Goal: Task Accomplishment & Management: Use online tool/utility

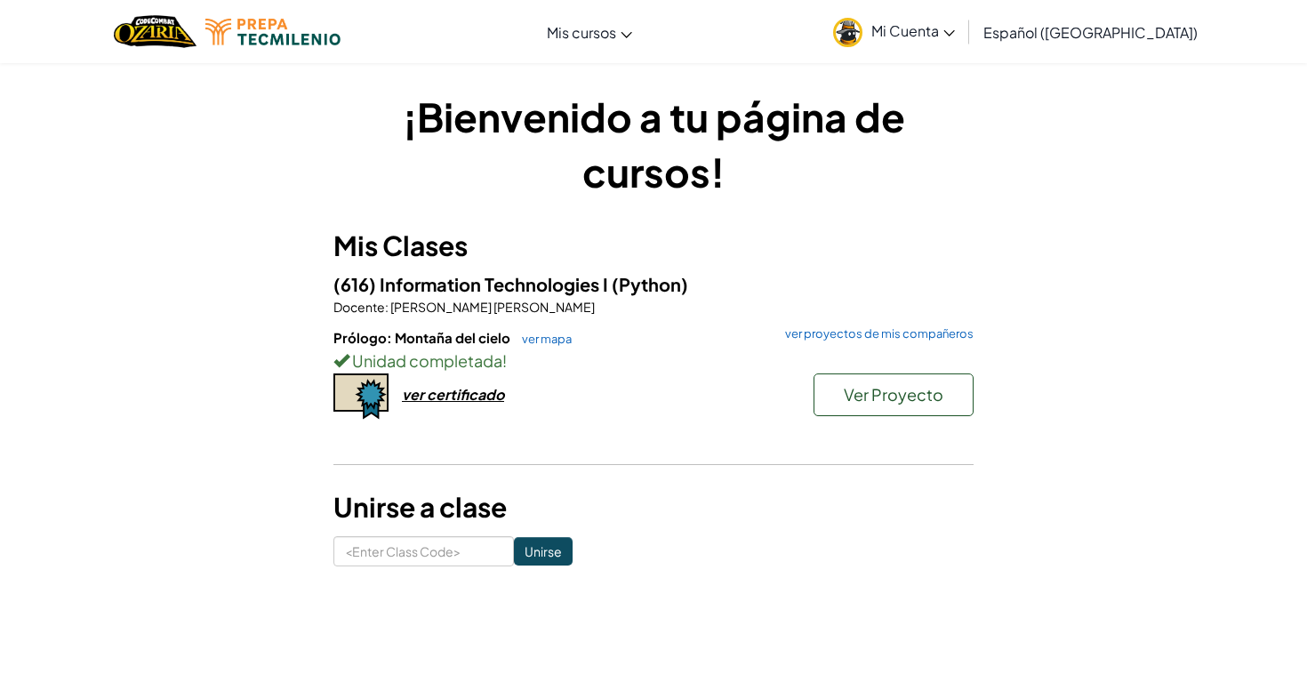
click at [905, 403] on span "Ver Proyecto" at bounding box center [894, 394] width 100 height 20
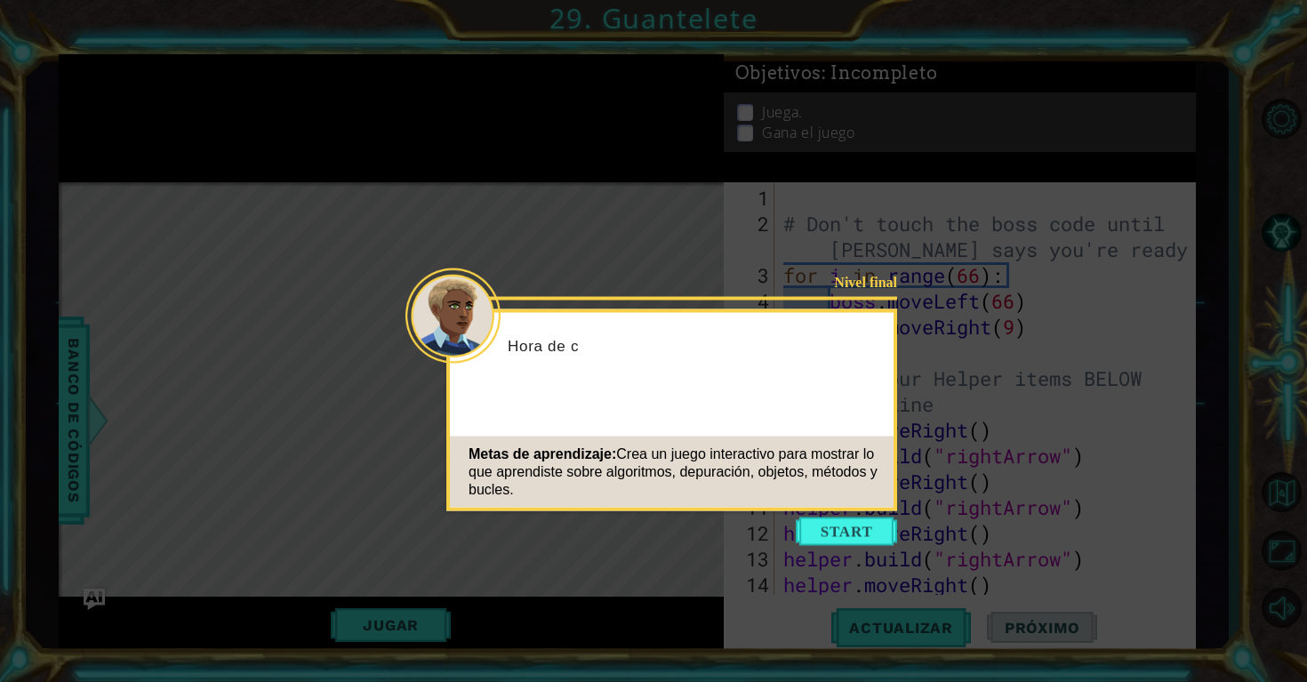
scroll to position [335, 0]
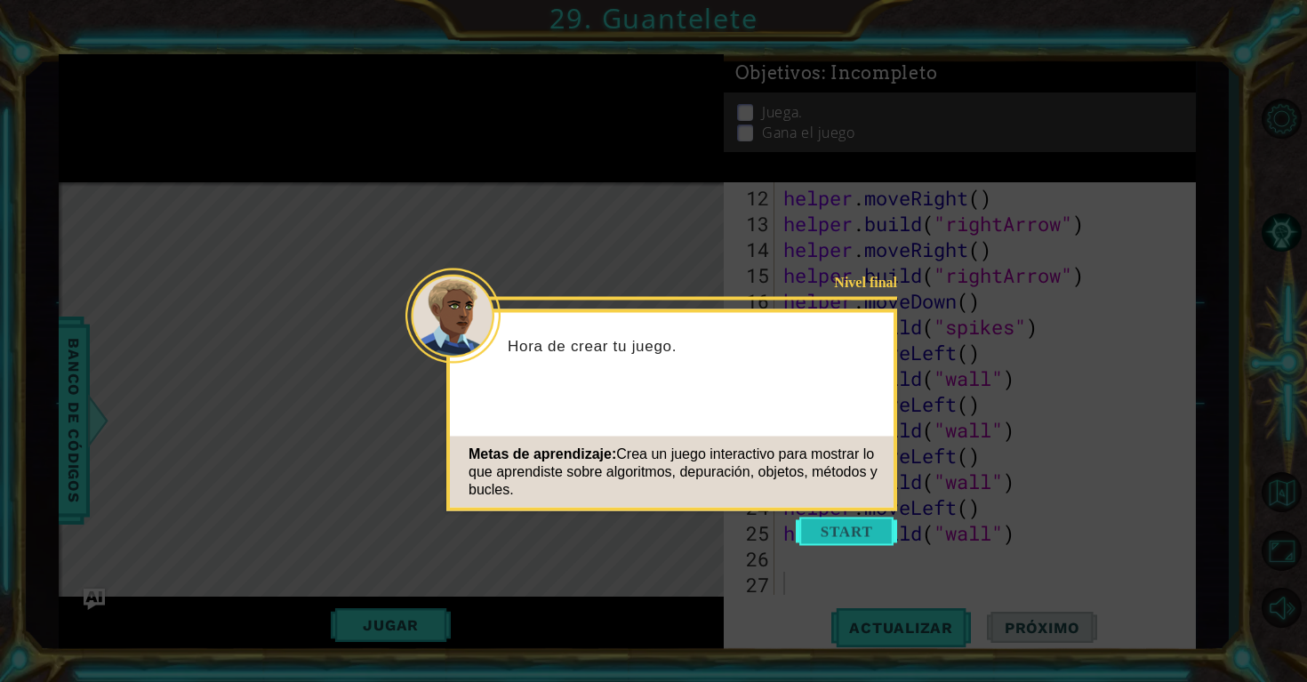
click at [846, 525] on button "Start" at bounding box center [846, 532] width 101 height 28
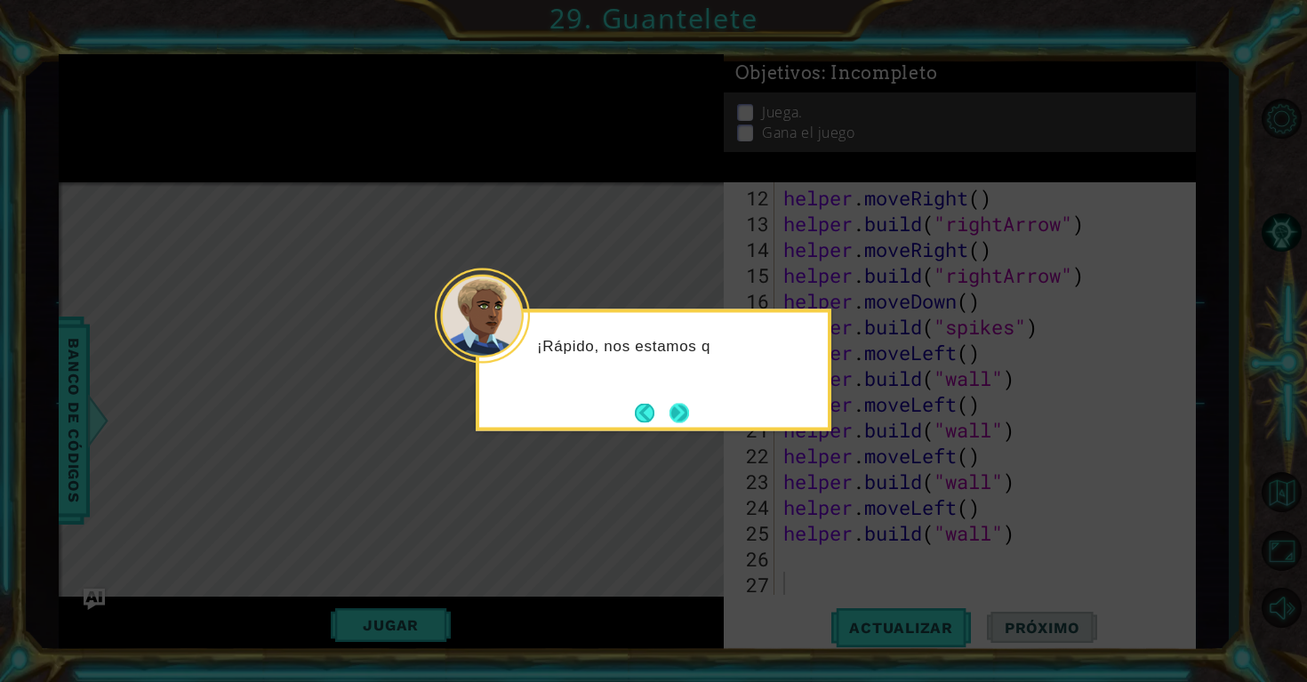
click at [689, 414] on button "Next" at bounding box center [680, 413] width 20 height 20
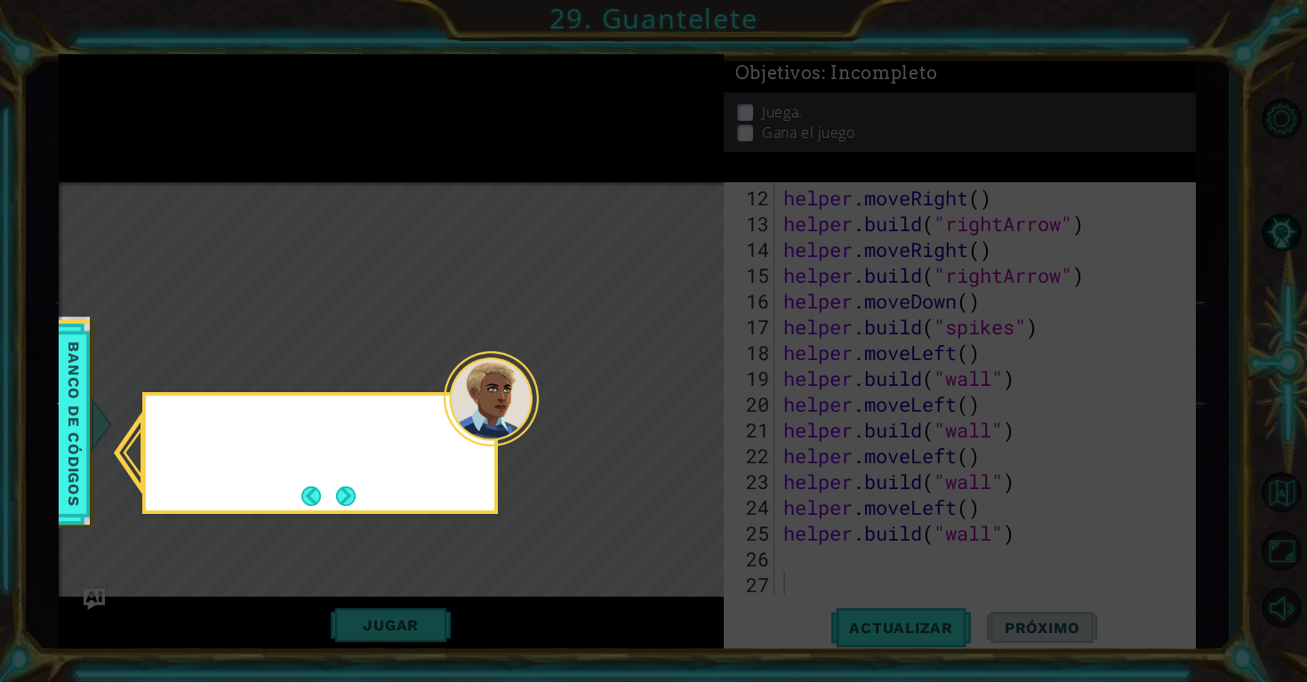
click at [689, 414] on icon at bounding box center [653, 341] width 1307 height 682
click at [350, 488] on button "Next" at bounding box center [346, 496] width 20 height 20
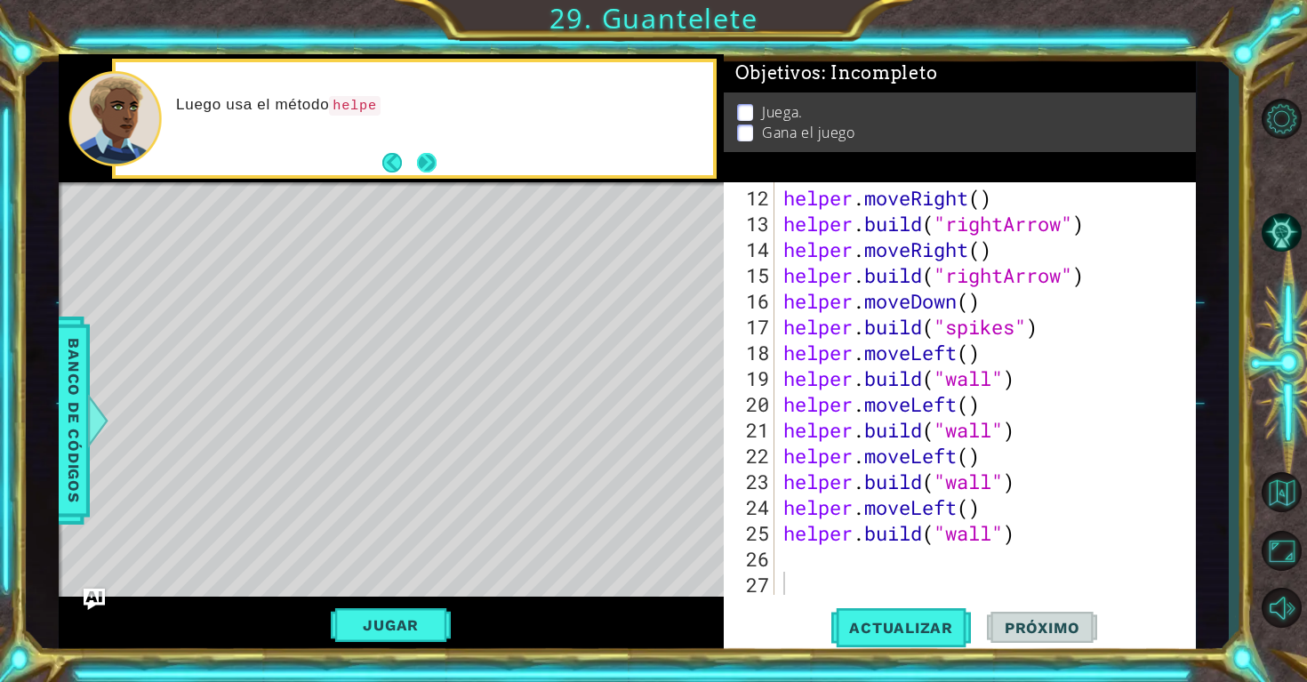
click at [418, 169] on button "Next" at bounding box center [427, 163] width 20 height 20
click at [427, 165] on button "Next" at bounding box center [427, 163] width 20 height 20
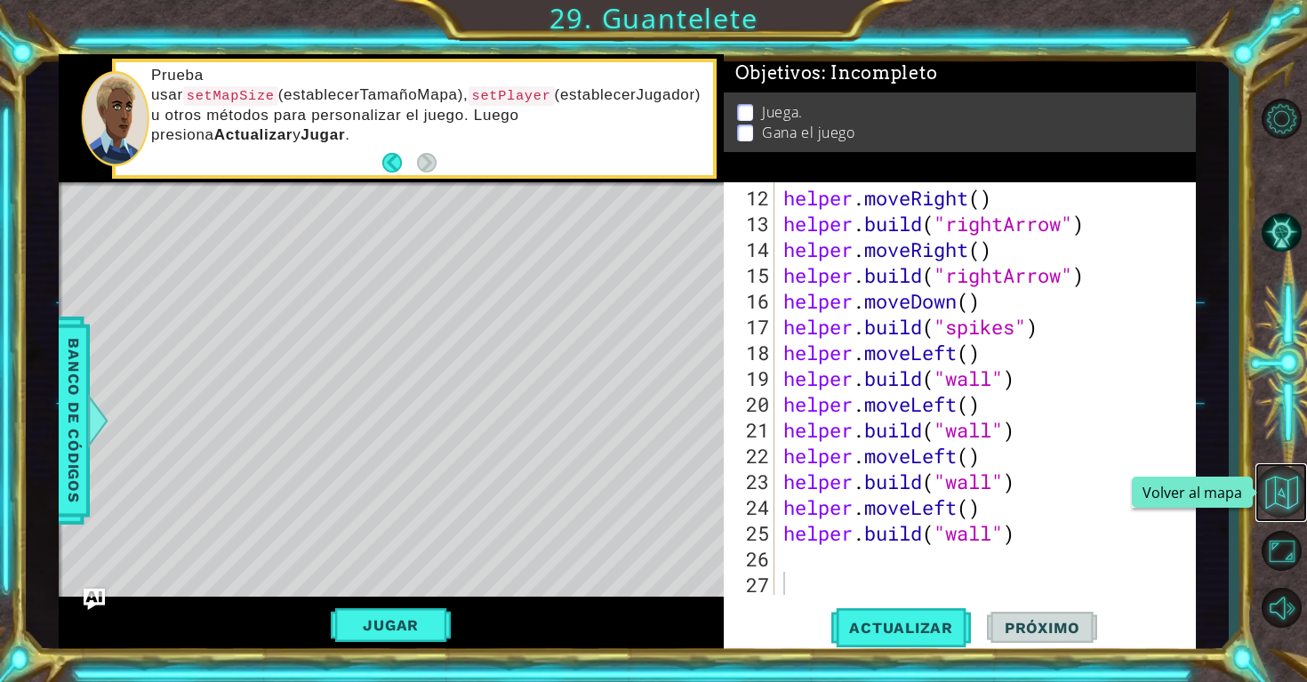
click at [1294, 491] on button "Volver al mapa" at bounding box center [1282, 492] width 52 height 52
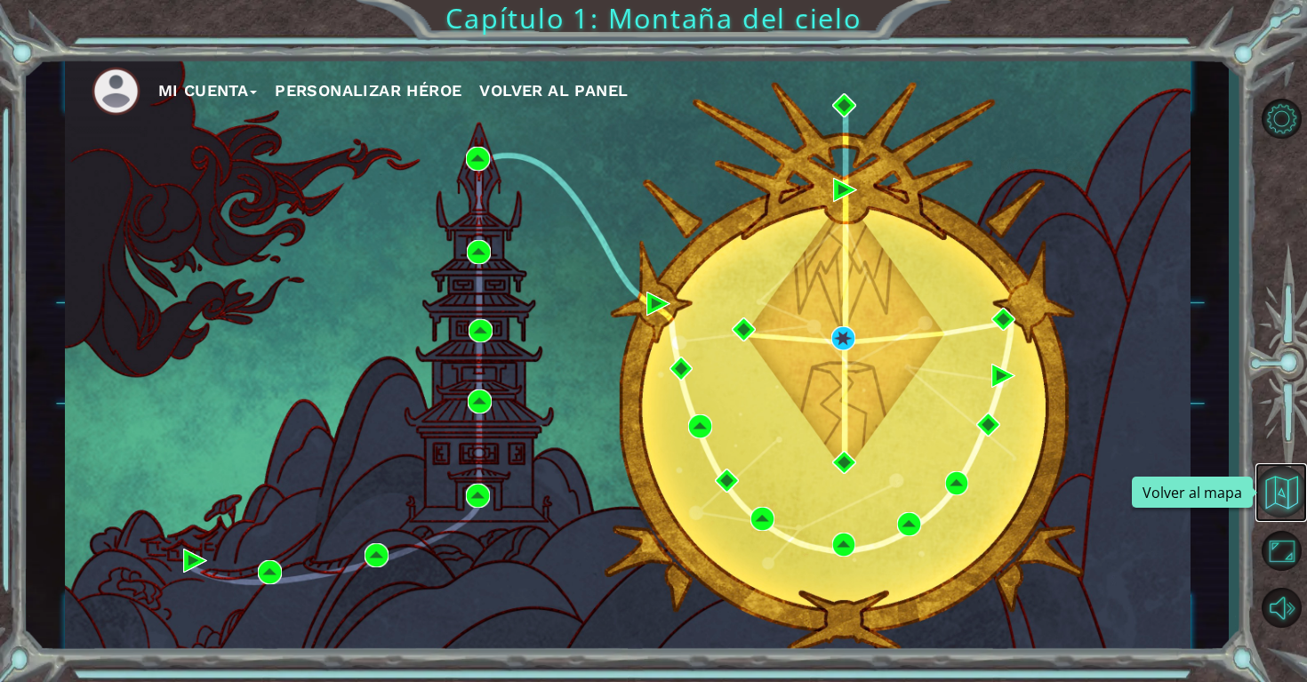
click at [1277, 479] on button "Volver al mapa" at bounding box center [1282, 492] width 52 height 52
